Goal: Information Seeking & Learning: Learn about a topic

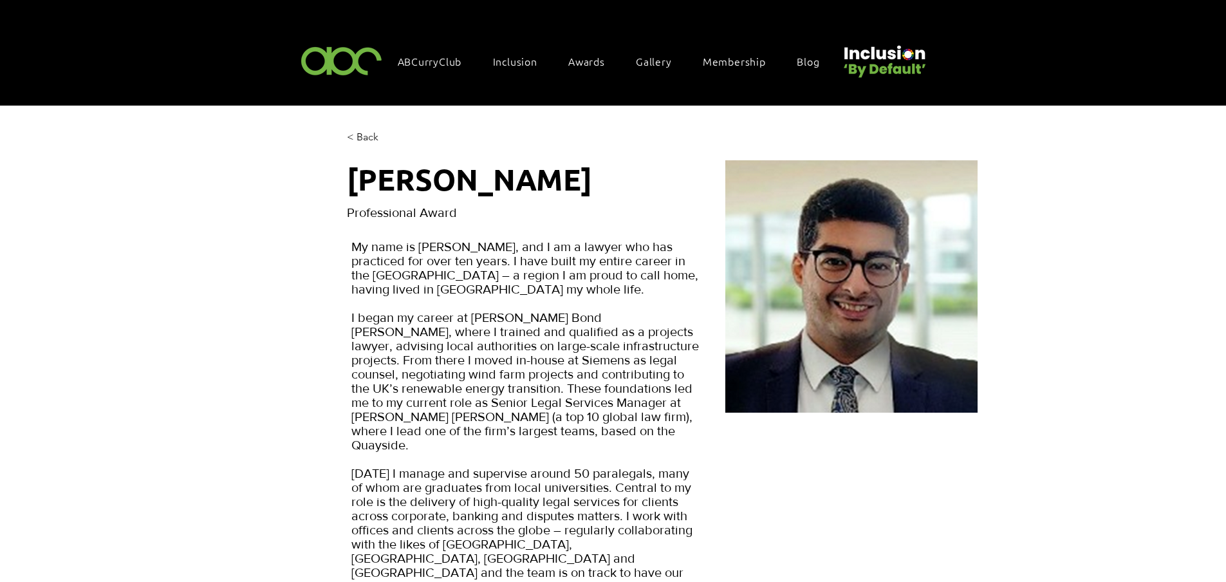
scroll to position [64, 0]
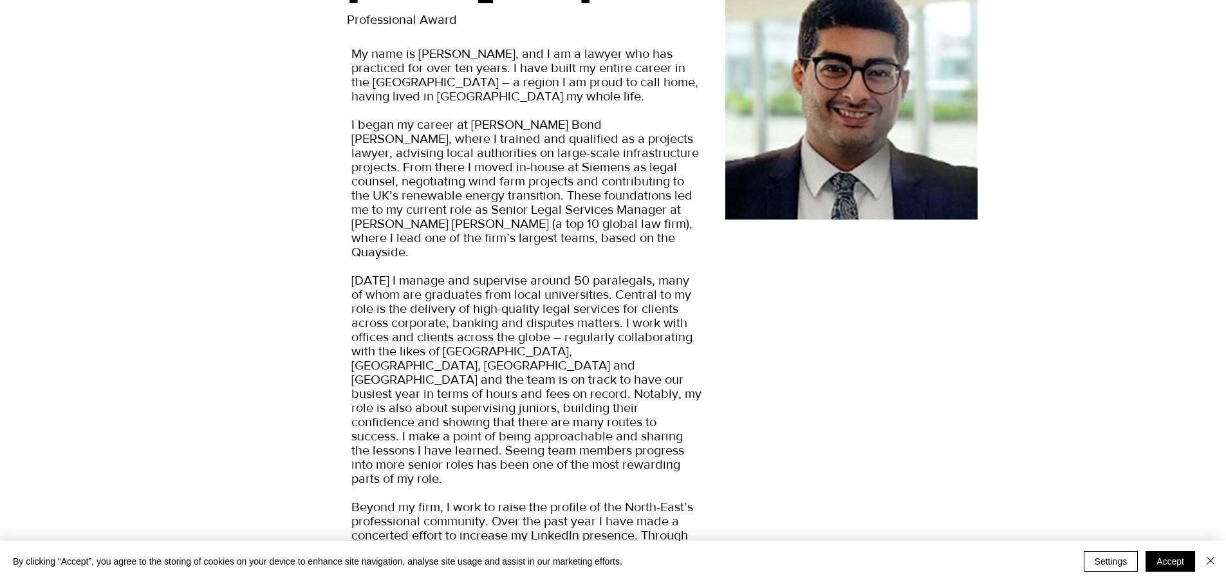
click at [1187, 555] on button "Accept" at bounding box center [1171, 561] width 50 height 21
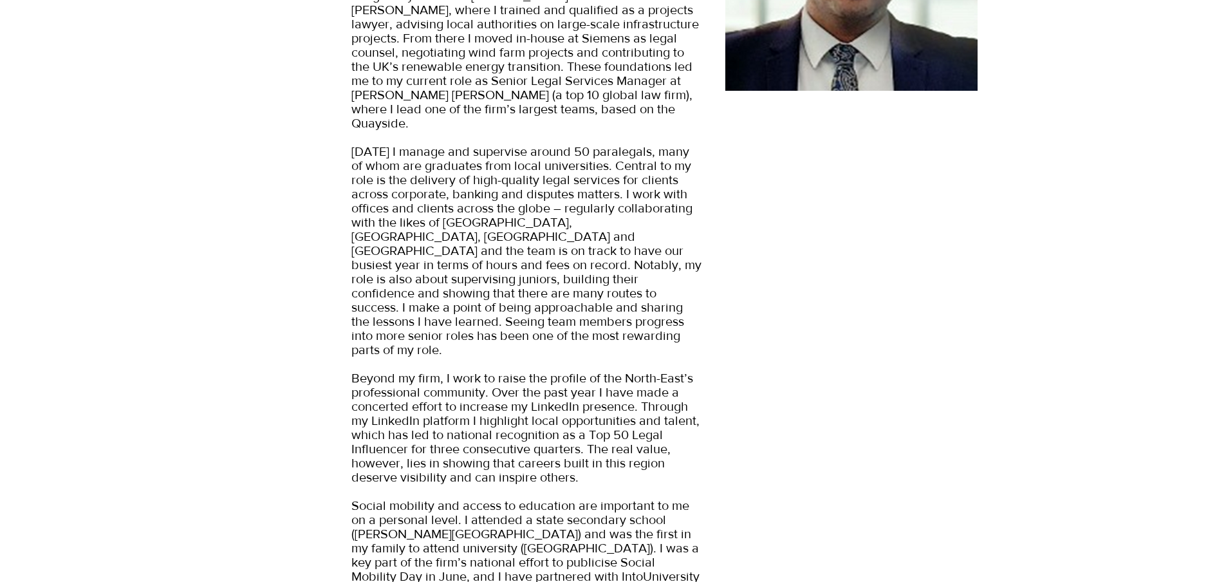
scroll to position [386, 0]
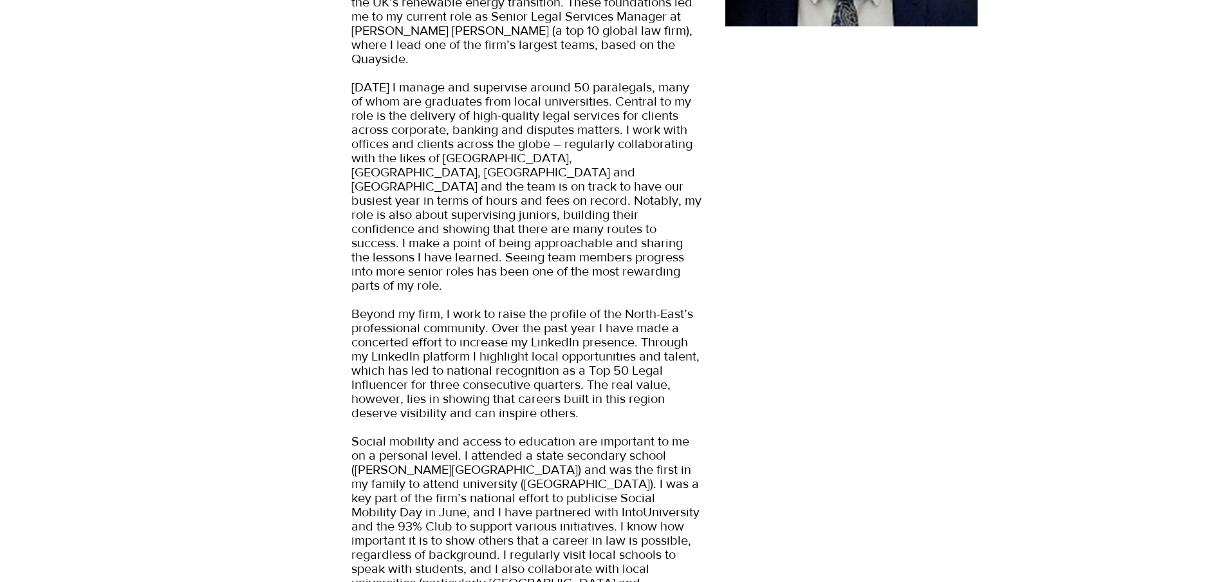
click at [479, 295] on span "My name is [PERSON_NAME], and I am a lawyer who has practiced for over ten year…" at bounding box center [526, 433] width 350 height 1161
click at [548, 227] on span "My name is [PERSON_NAME], and I am a lawyer who has practiced for over ten year…" at bounding box center [526, 433] width 350 height 1161
click at [653, 308] on span "My name is [PERSON_NAME], and I am a lawyer who has practiced for over ten year…" at bounding box center [526, 433] width 350 height 1161
click at [509, 447] on span "My name is [PERSON_NAME], and I am a lawyer who has practiced for over ten year…" at bounding box center [526, 433] width 350 height 1161
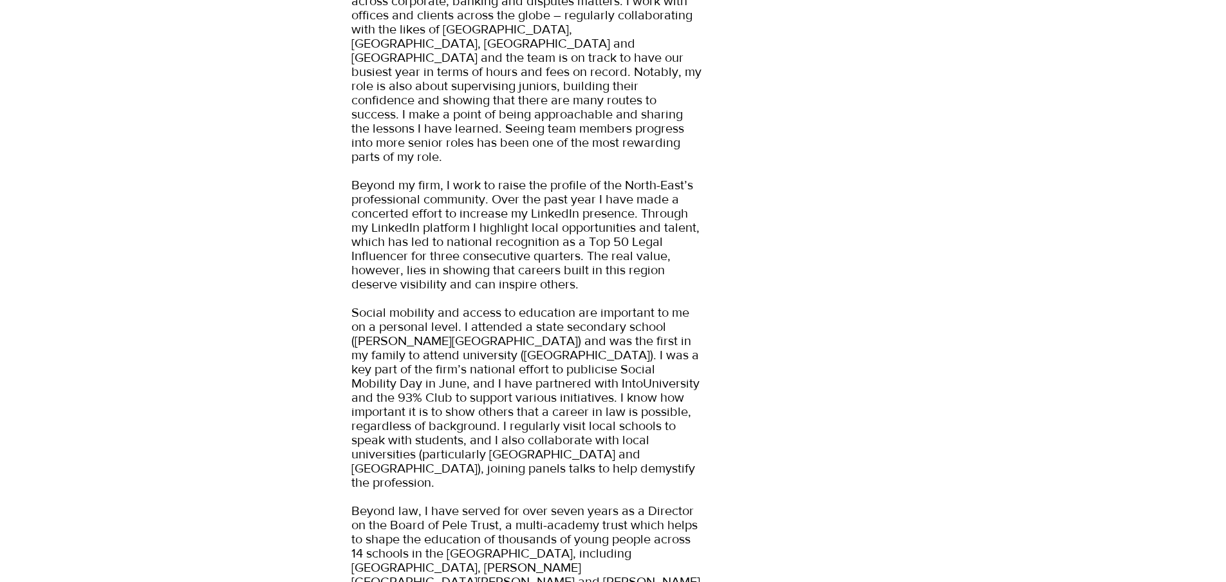
scroll to position [644, 0]
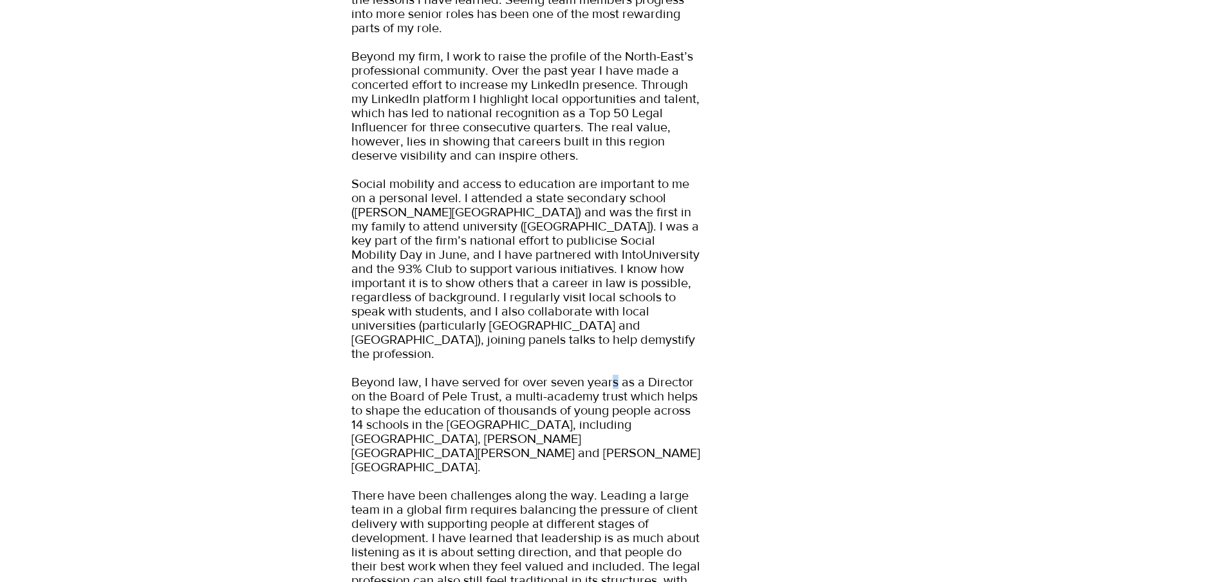
drag, startPoint x: 615, startPoint y: 322, endPoint x: 608, endPoint y: 328, distance: 9.6
click at [614, 322] on span "My name is [PERSON_NAME], and I am a lawyer who has practiced for over ten year…" at bounding box center [526, 176] width 350 height 1161
click at [440, 321] on span "My name is [PERSON_NAME], and I am a lawyer who has practiced for over ten year…" at bounding box center [526, 176] width 350 height 1161
click at [835, 314] on div "main content" at bounding box center [949, 188] width 449 height 1444
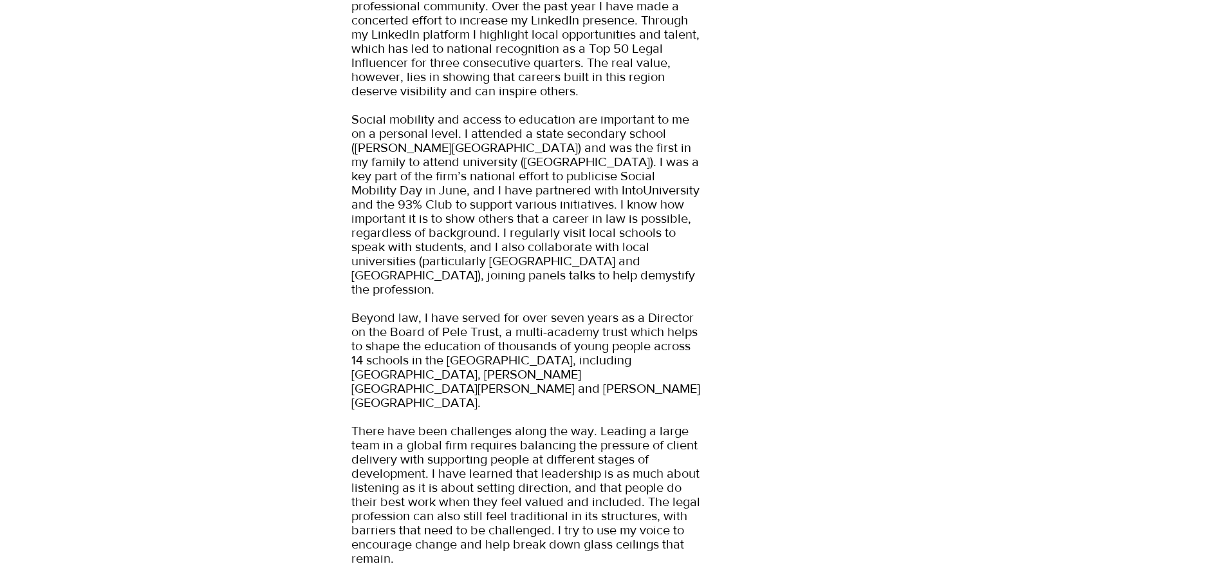
click at [593, 371] on span "My name is [PERSON_NAME], and I am a lawyer who has practiced for over ten year…" at bounding box center [526, 111] width 350 height 1161
